Goal: Information Seeking & Learning: Compare options

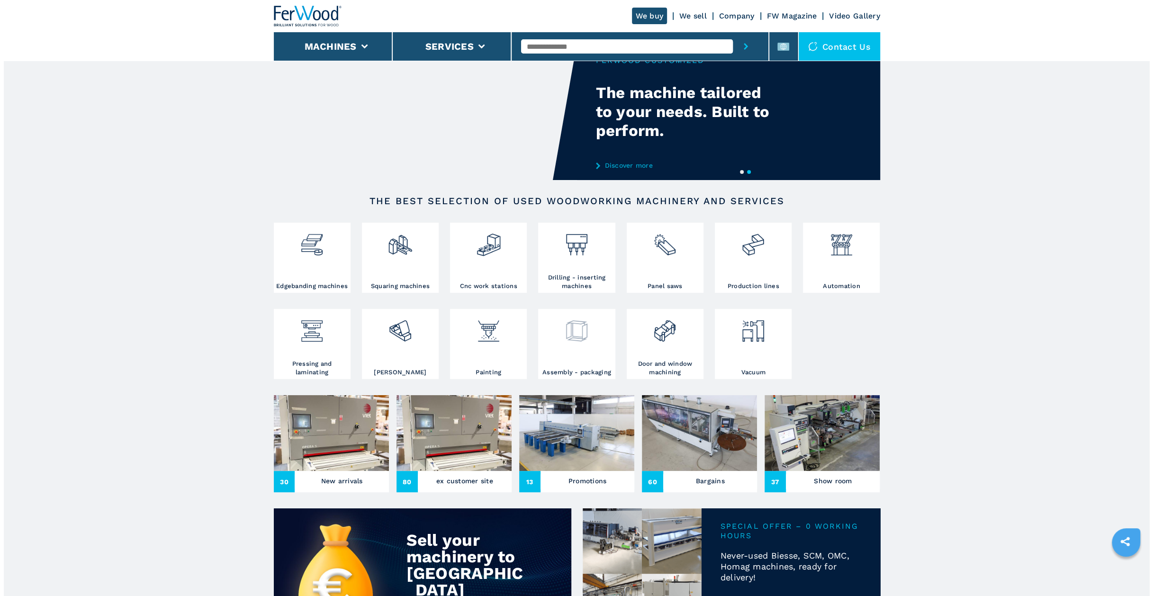
scroll to position [47, 0]
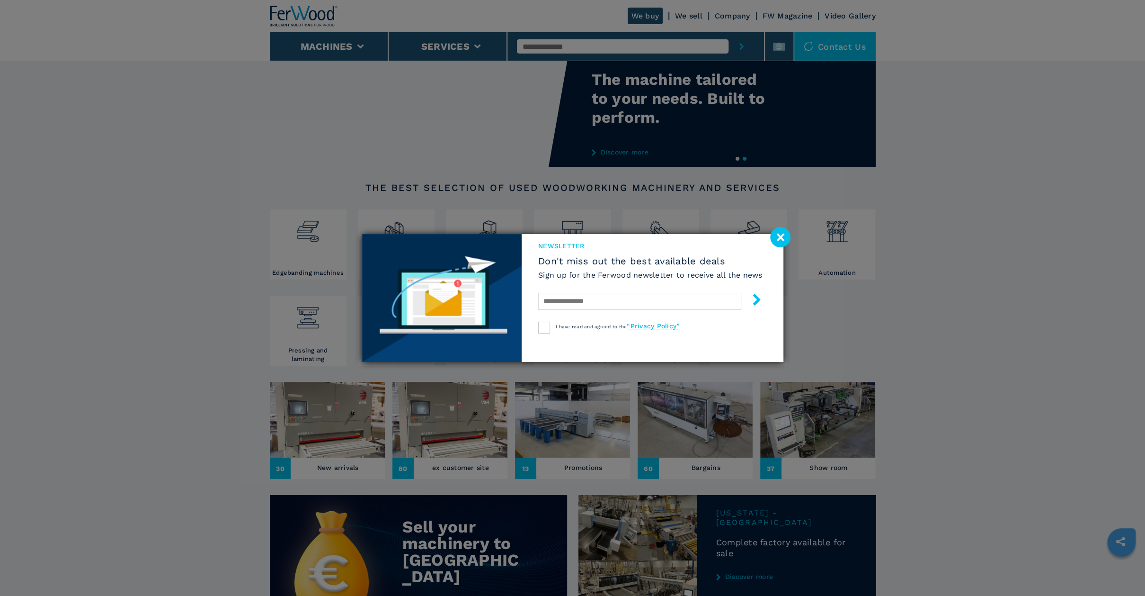
click at [777, 242] on image at bounding box center [780, 237] width 20 height 20
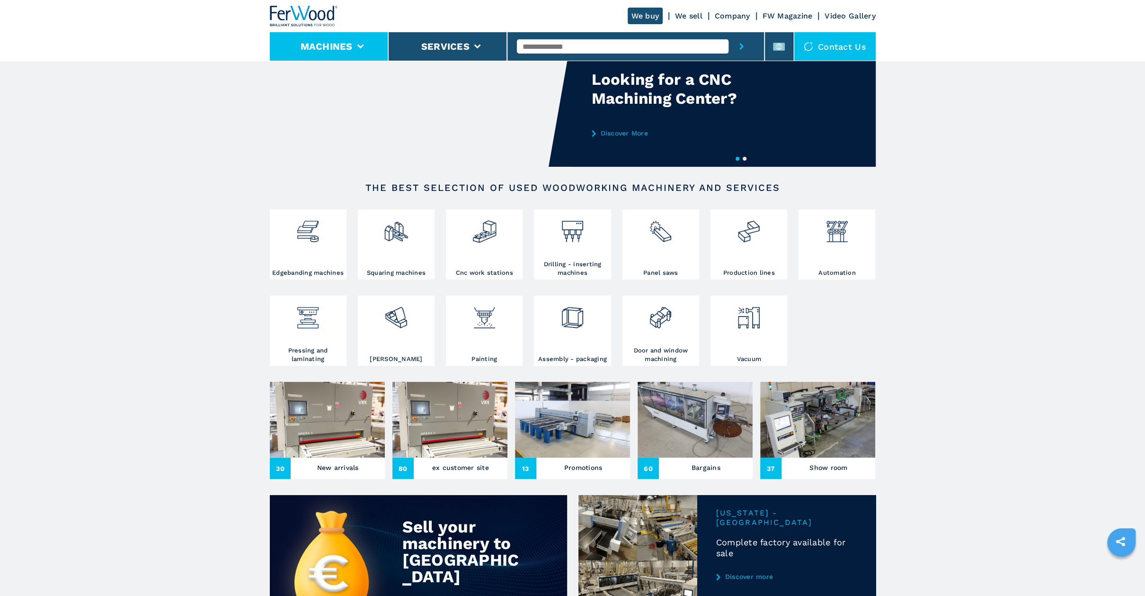
click at [363, 42] on li "Machines" at bounding box center [329, 46] width 119 height 28
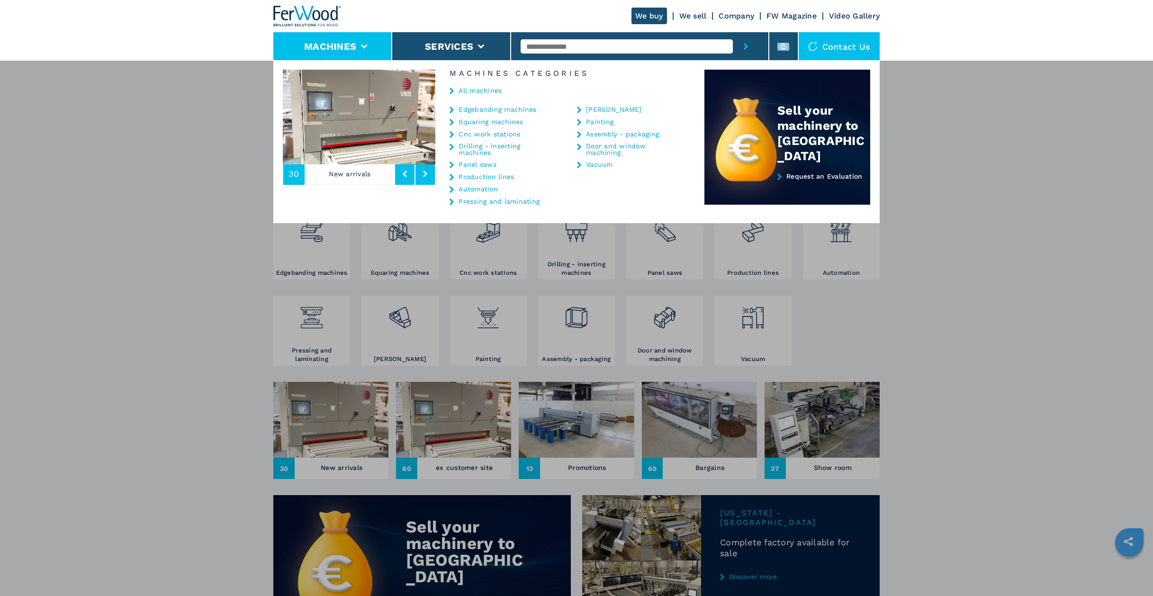
click at [503, 133] on link "Cnc work stations" at bounding box center [489, 134] width 62 height 7
click at [465, 134] on link "Cnc work stations" at bounding box center [489, 134] width 62 height 7
click at [457, 134] on div "Cnc work stations" at bounding box center [501, 134] width 104 height 8
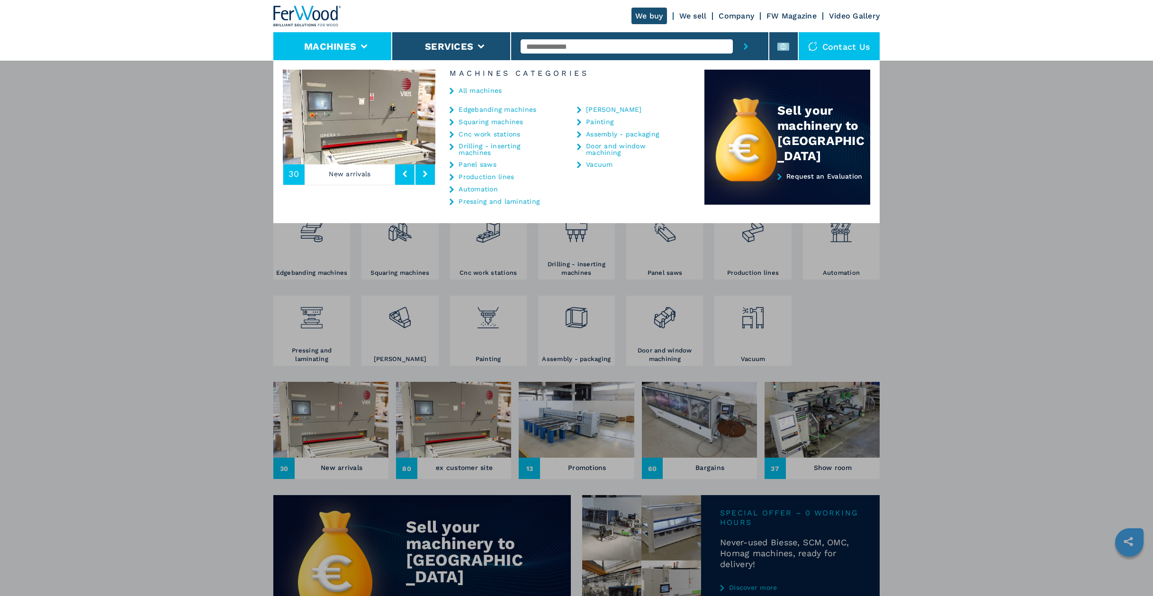
click at [469, 133] on link "Cnc work stations" at bounding box center [489, 134] width 62 height 7
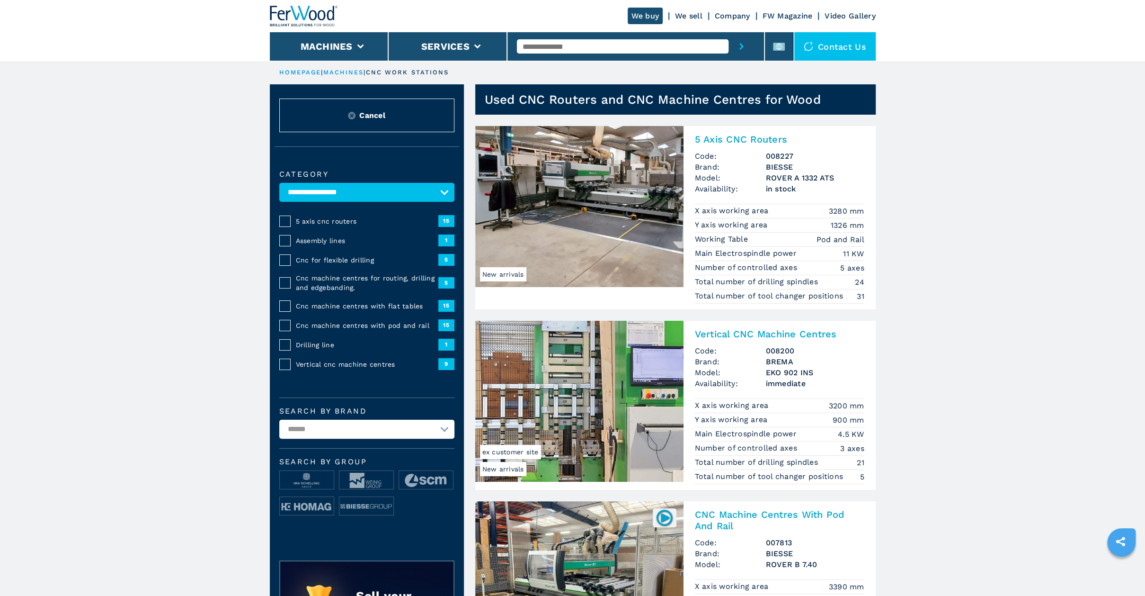
click at [576, 180] on img at bounding box center [579, 206] width 208 height 161
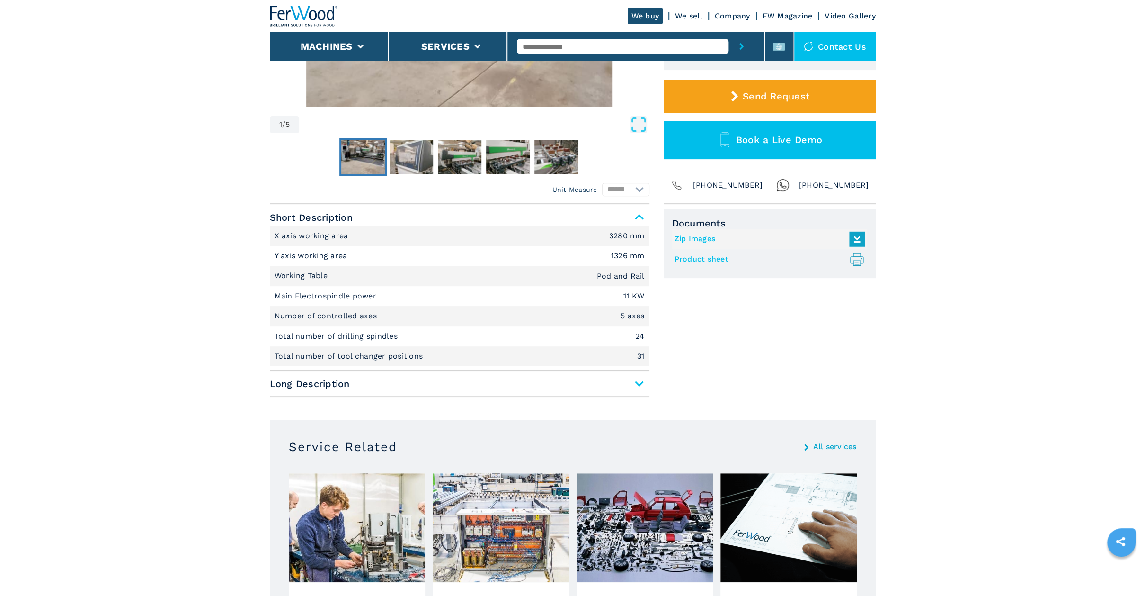
scroll to position [237, 0]
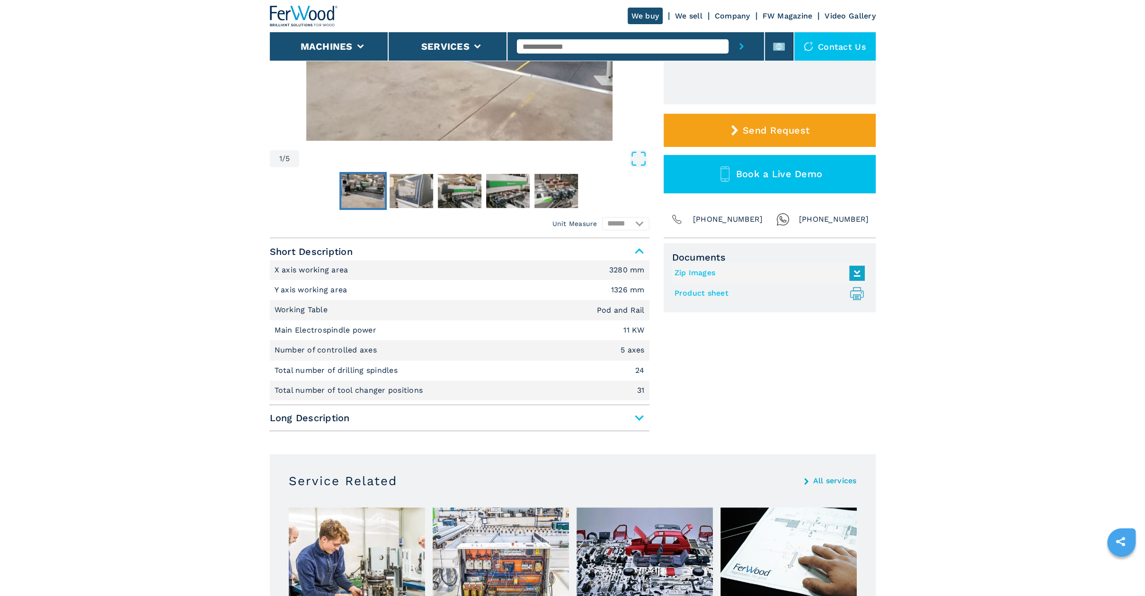
click at [638, 416] on span "Long Description" at bounding box center [460, 417] width 380 height 17
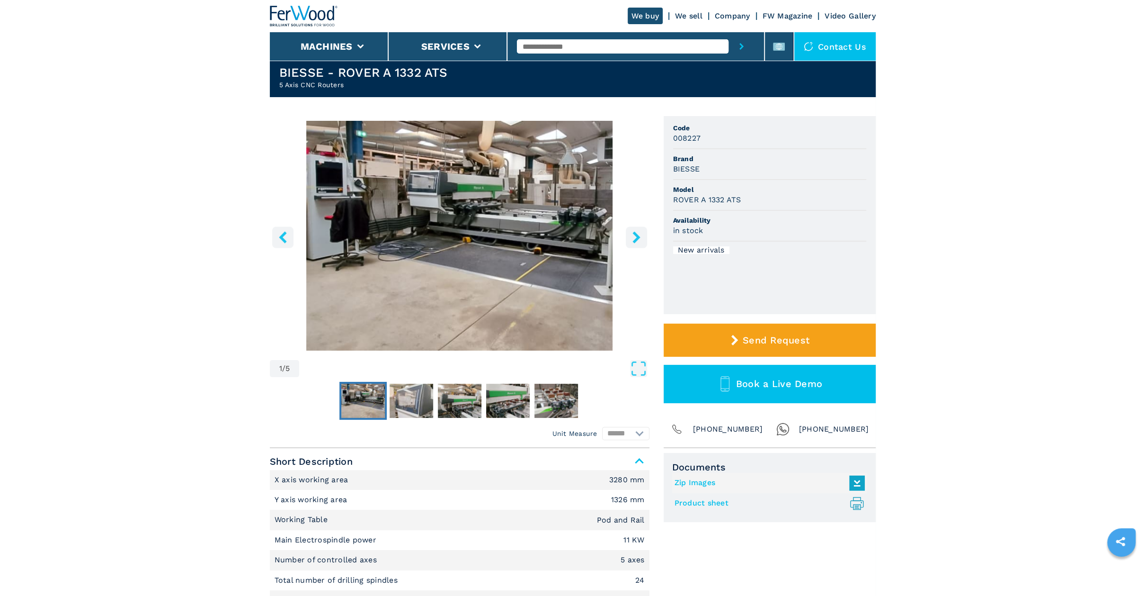
scroll to position [0, 0]
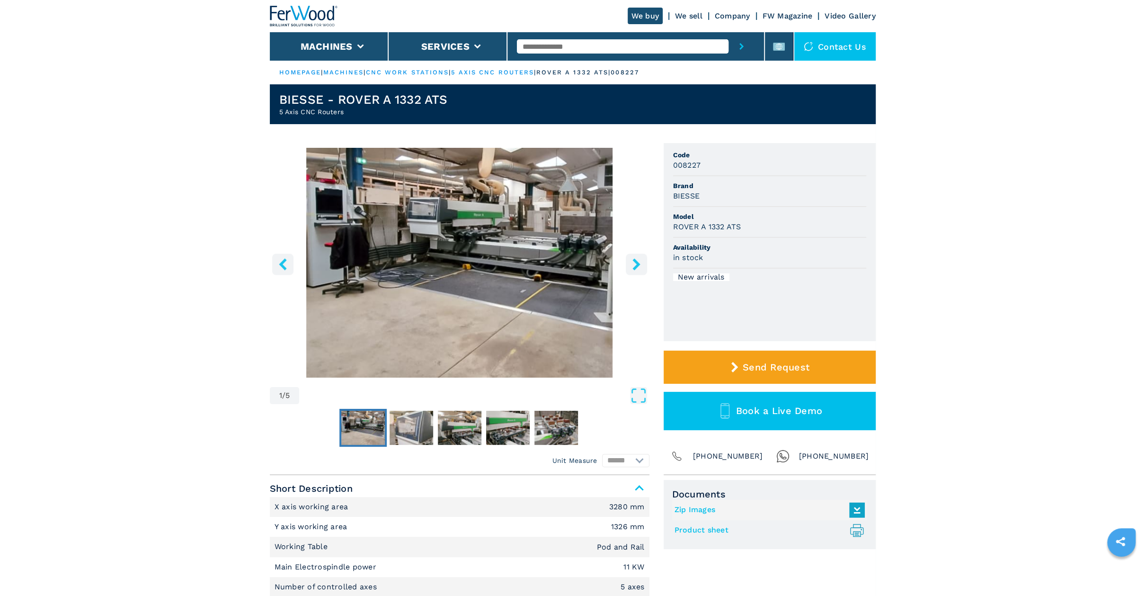
select select "**********"
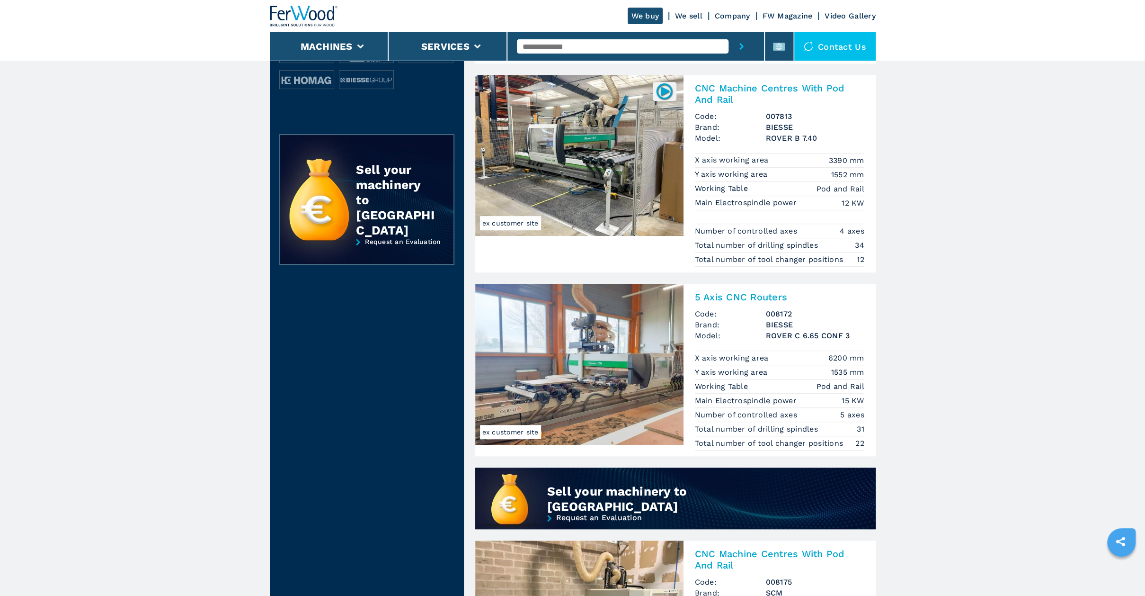
scroll to position [474, 0]
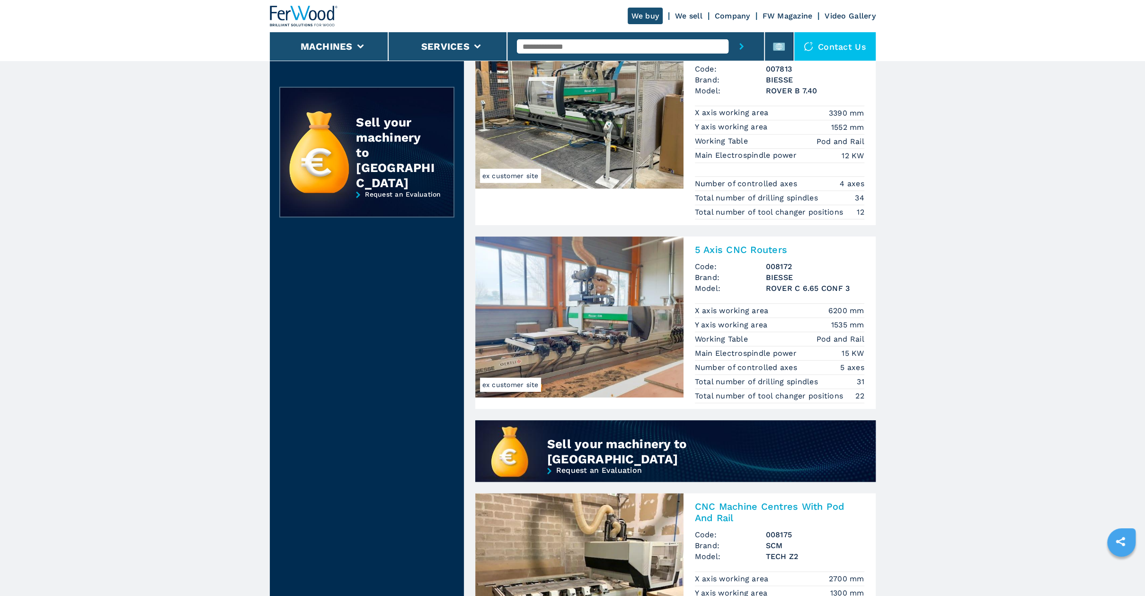
click at [600, 324] on img at bounding box center [579, 316] width 208 height 161
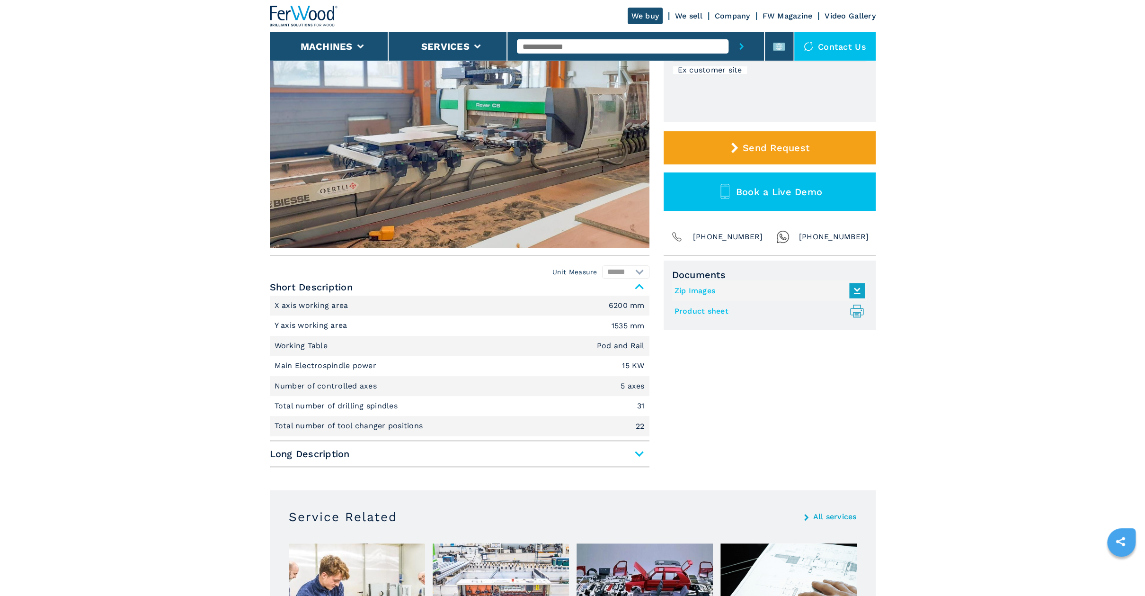
scroll to position [189, 0]
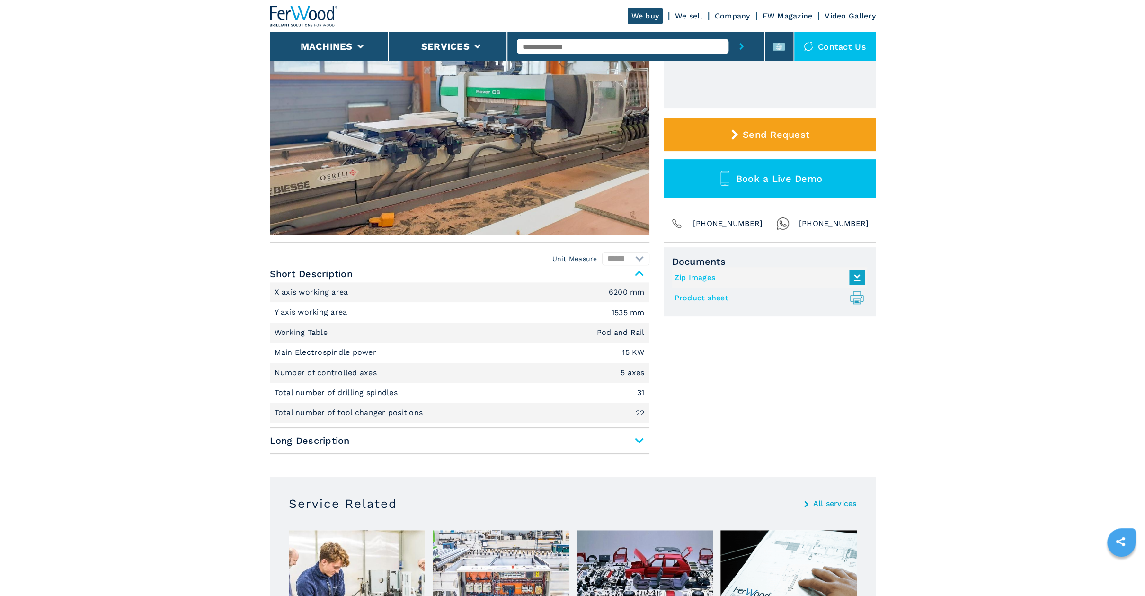
click at [636, 439] on span "Long Description" at bounding box center [460, 440] width 380 height 17
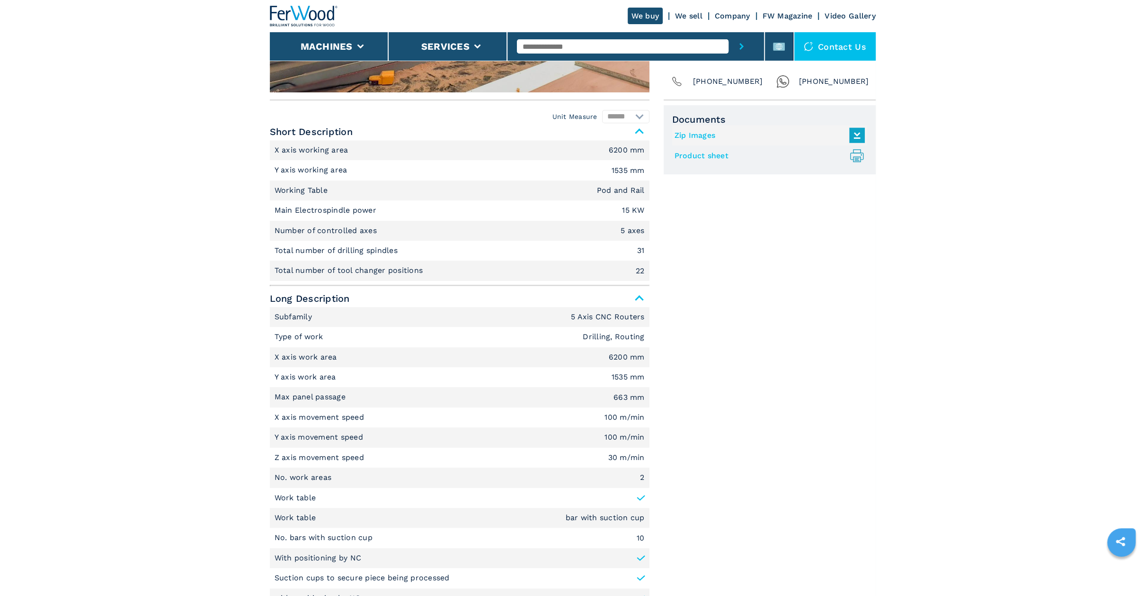
scroll to position [284, 0]
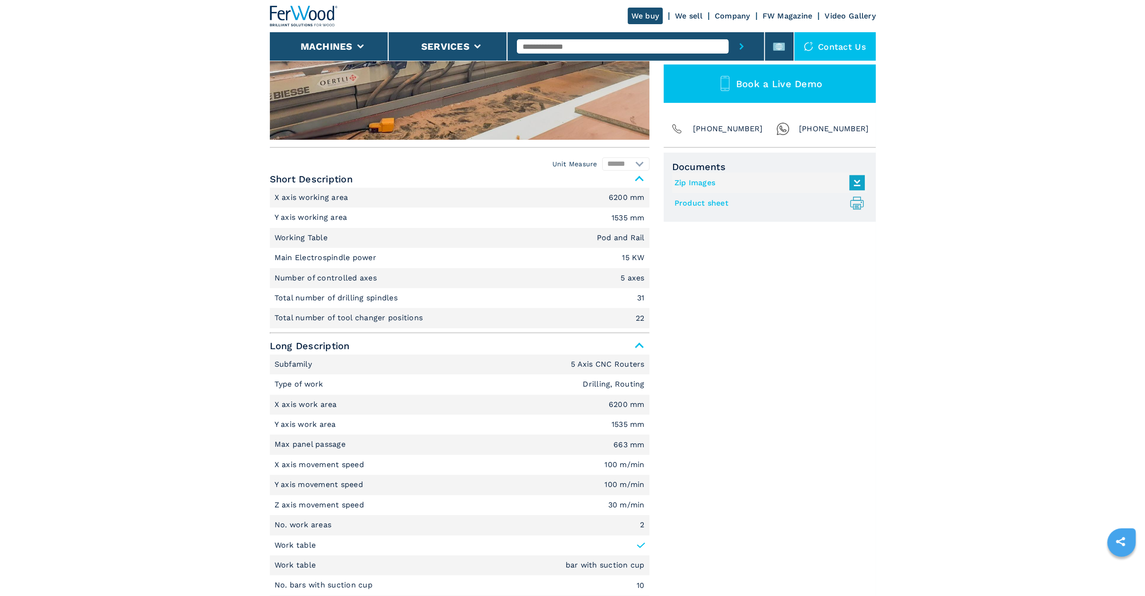
click at [701, 181] on link "Zip Images" at bounding box center [768, 183] width 186 height 16
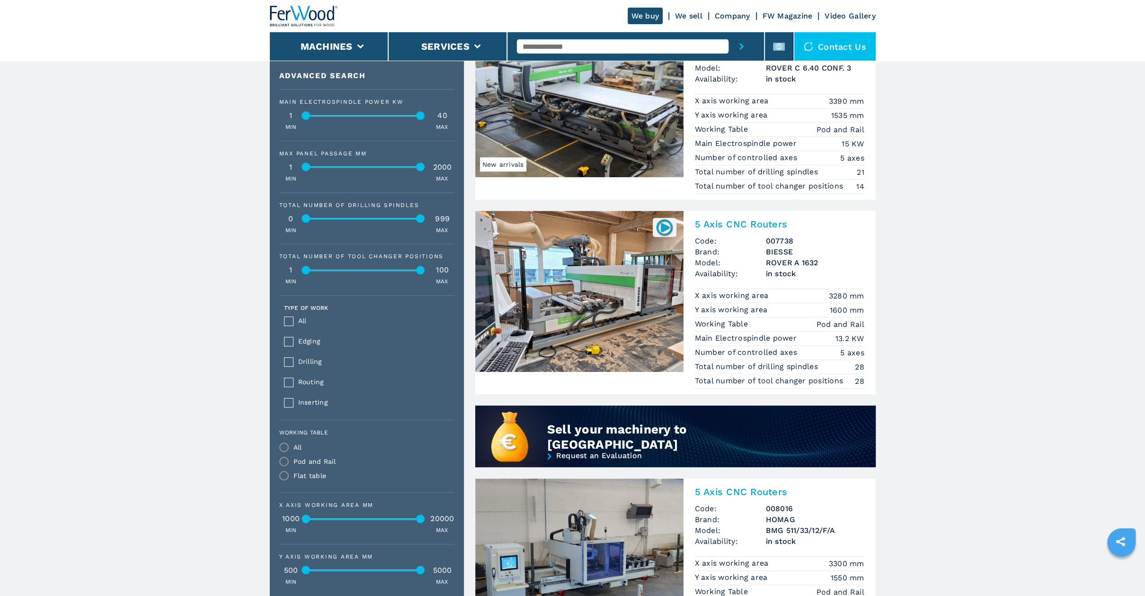
scroll to position [474, 0]
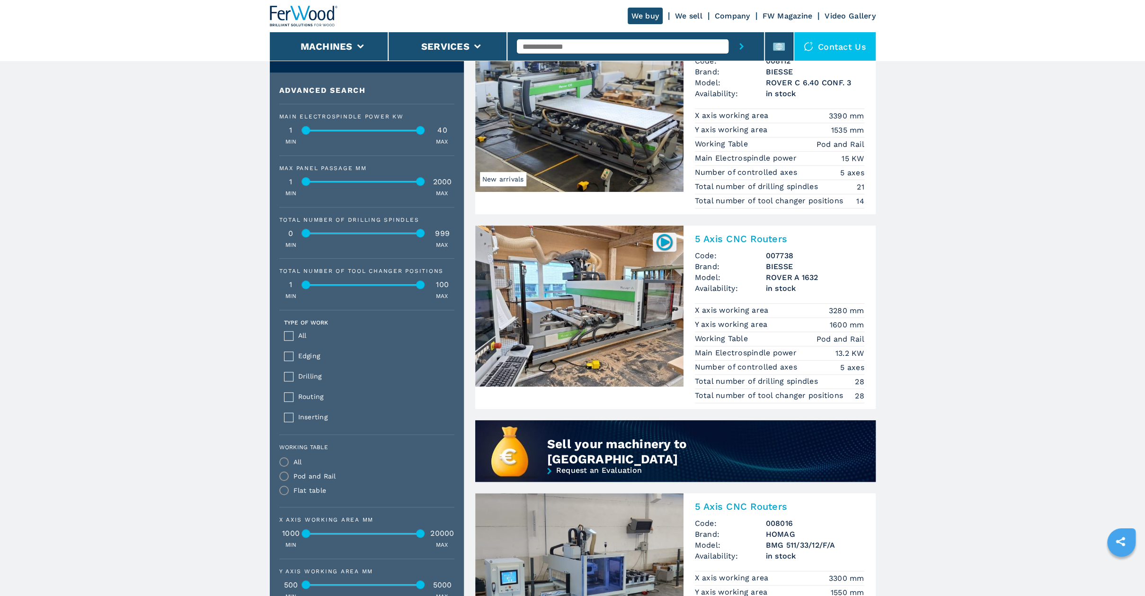
click at [612, 142] on img at bounding box center [579, 111] width 208 height 161
click at [592, 135] on img at bounding box center [579, 111] width 208 height 161
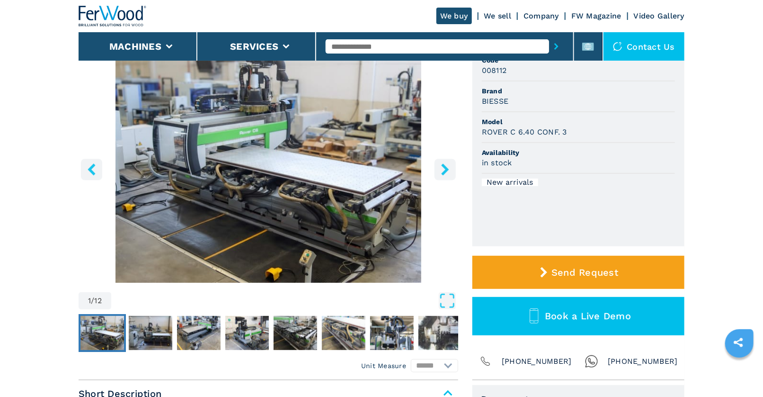
scroll to position [63, 0]
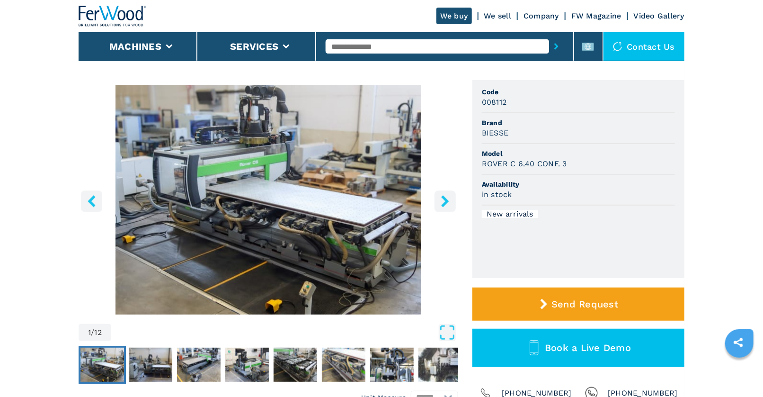
click at [446, 201] on icon "right-button" at bounding box center [445, 201] width 8 height 12
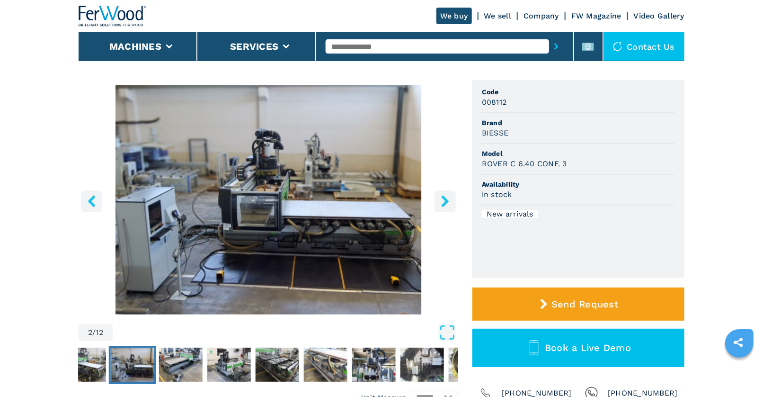
click at [446, 201] on icon "right-button" at bounding box center [445, 201] width 8 height 12
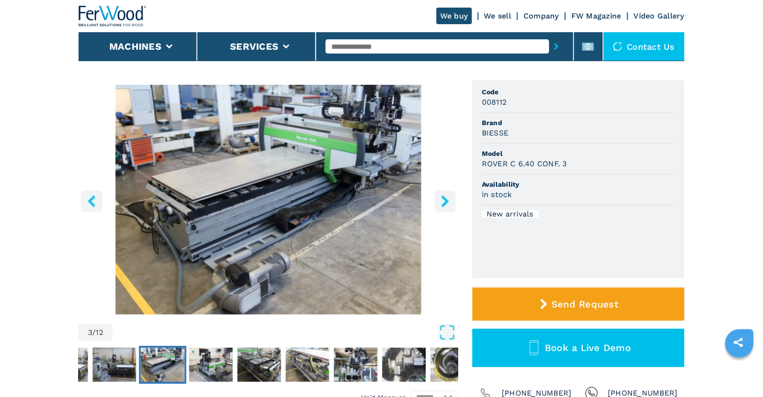
click at [448, 203] on icon "right-button" at bounding box center [445, 201] width 12 height 12
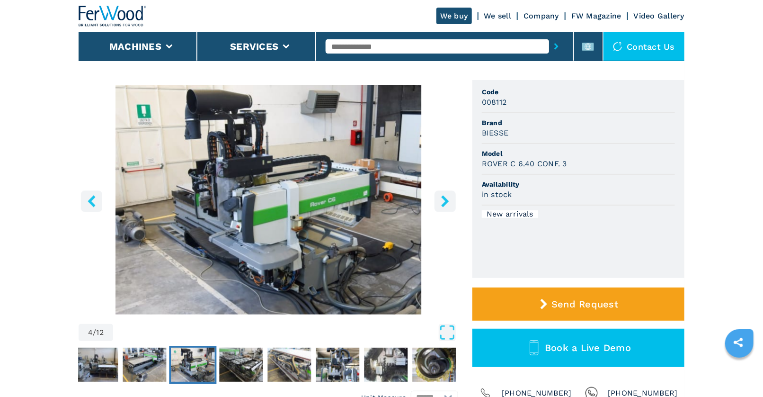
click at [448, 203] on icon "right-button" at bounding box center [445, 201] width 12 height 12
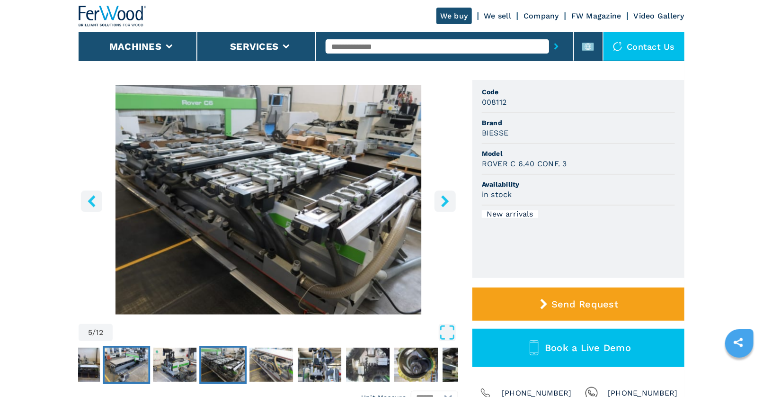
click at [136, 369] on img "Go to Slide 3" at bounding box center [127, 365] width 44 height 34
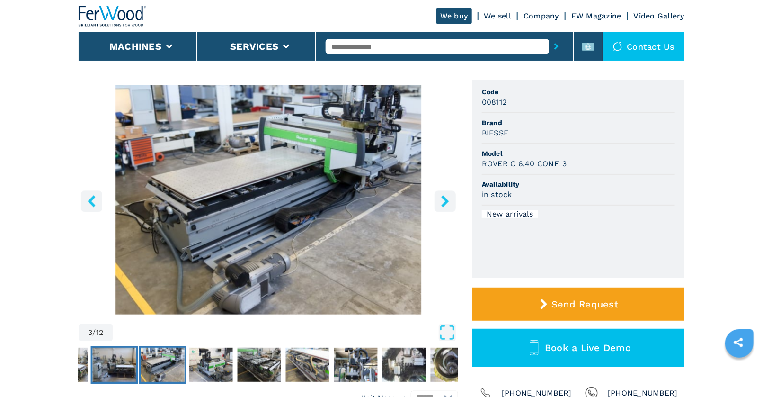
click at [129, 367] on img "Go to Slide 2" at bounding box center [115, 365] width 44 height 34
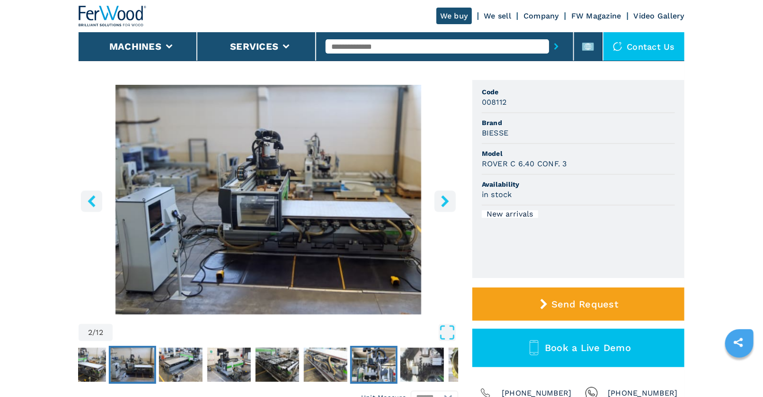
click at [368, 366] on img "Go to Slide 7" at bounding box center [374, 365] width 44 height 34
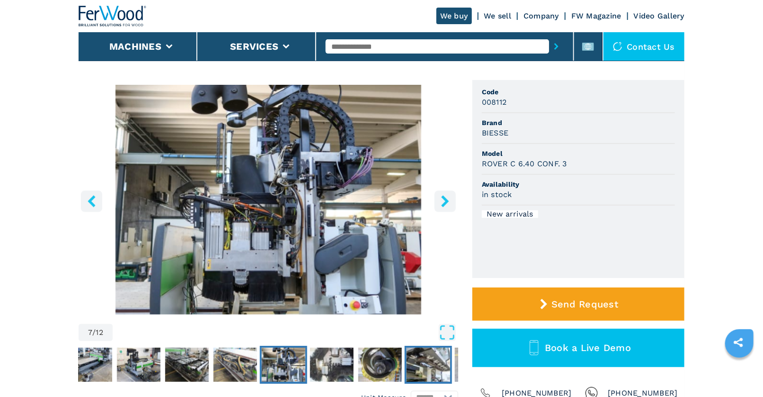
click at [429, 361] on img "Go to Slide 10" at bounding box center [429, 365] width 44 height 34
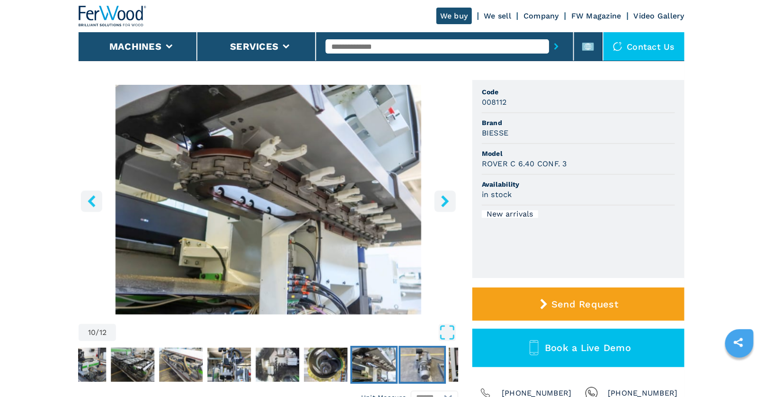
click at [421, 375] on img "Go to Slide 11" at bounding box center [423, 365] width 44 height 34
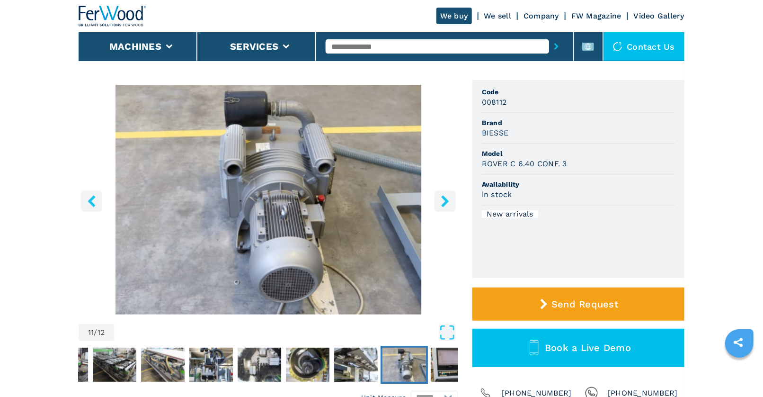
click at [445, 202] on icon "right-button" at bounding box center [445, 201] width 8 height 12
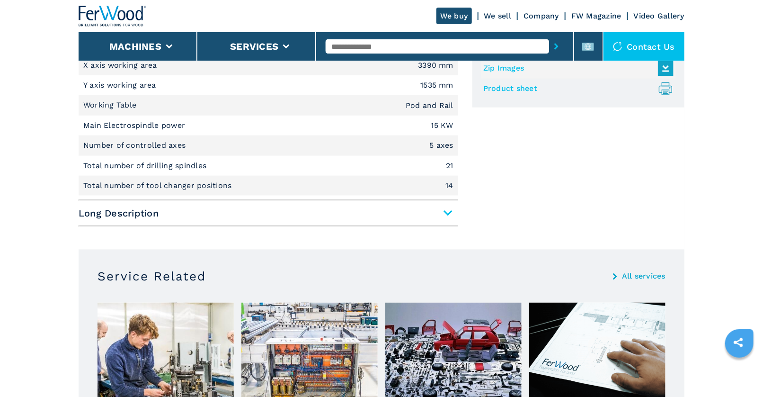
scroll to position [442, 0]
click at [450, 211] on span "Long Description" at bounding box center [269, 212] width 380 height 17
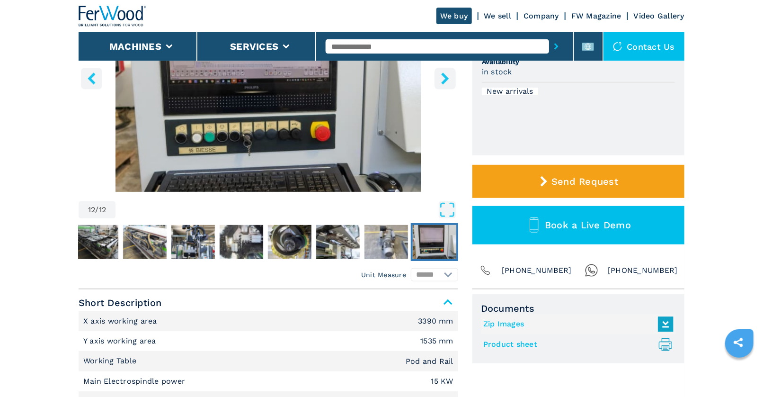
scroll to position [95, 0]
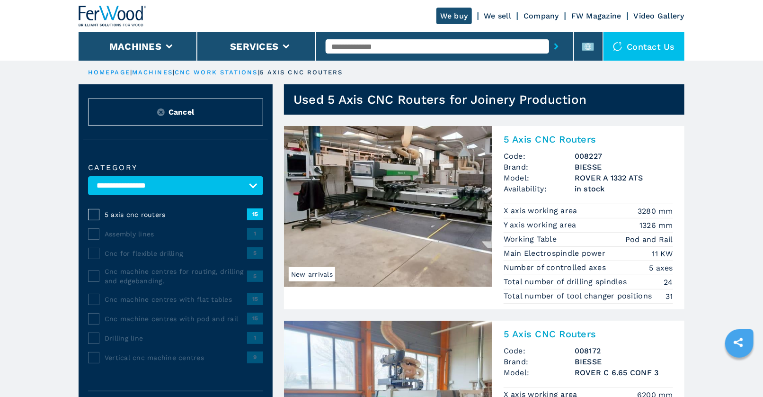
click at [396, 36] on div at bounding box center [445, 47] width 238 height 22
click at [391, 49] on input "text" at bounding box center [437, 46] width 223 height 14
